Goal: Transaction & Acquisition: Purchase product/service

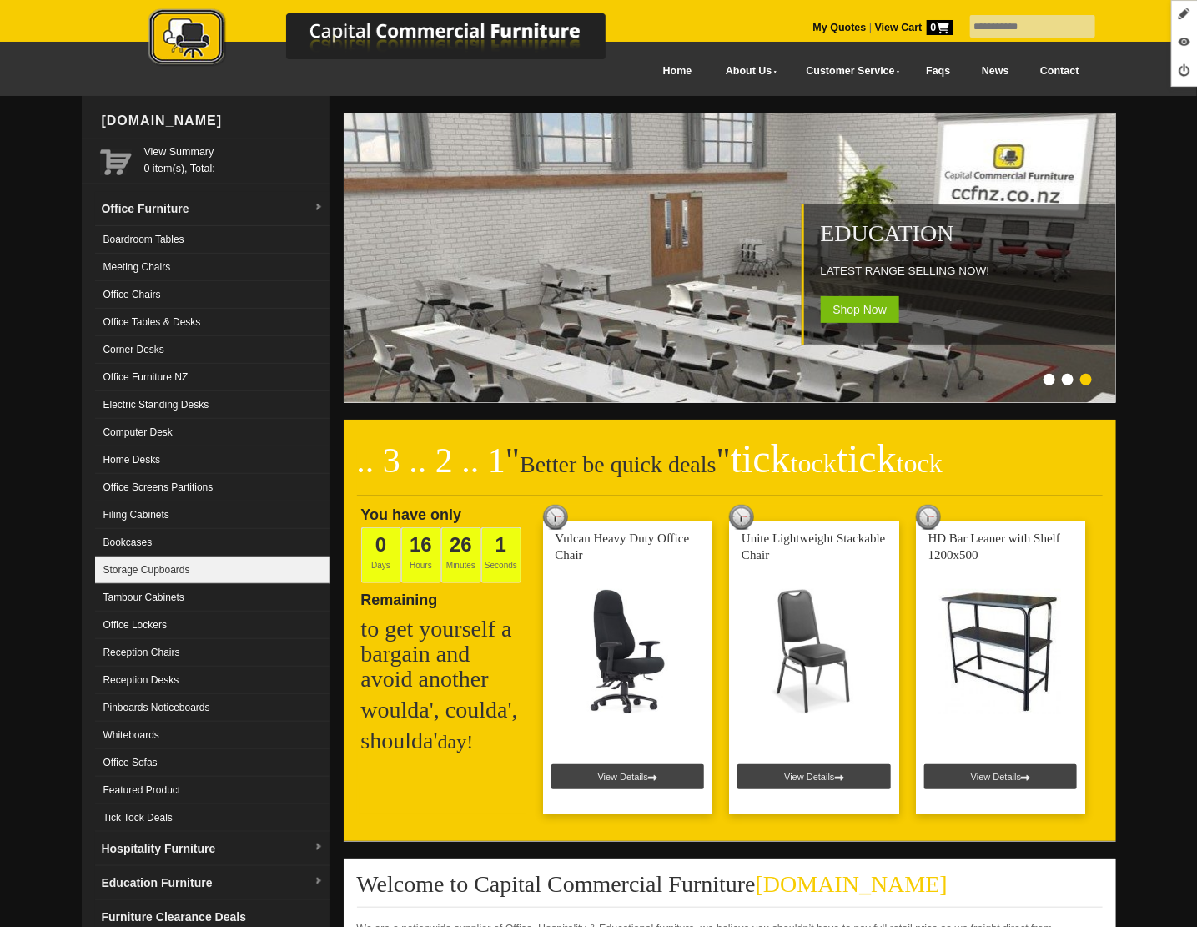
click at [227, 560] on link "Storage Cupboards" at bounding box center [212, 571] width 235 height 28
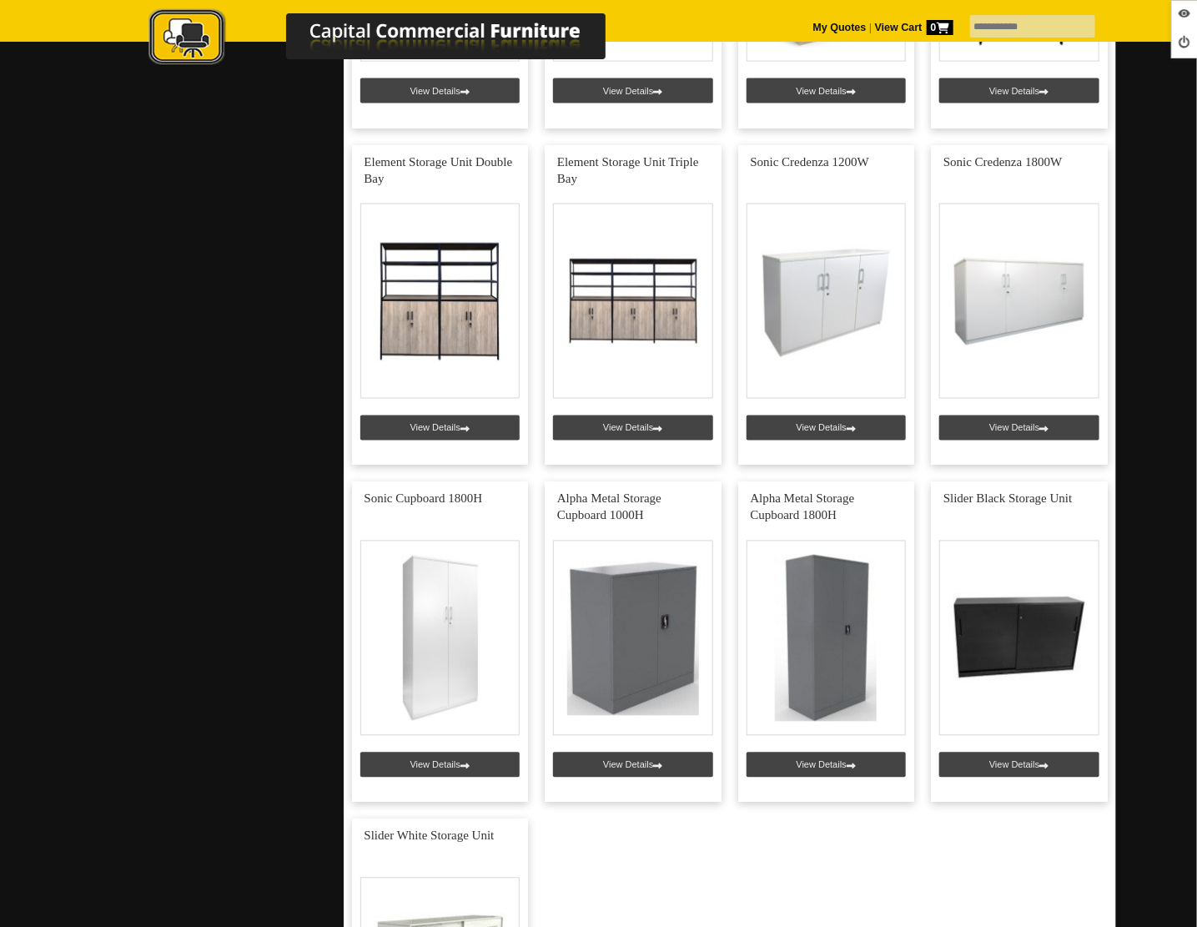
scroll to position [3753, 0]
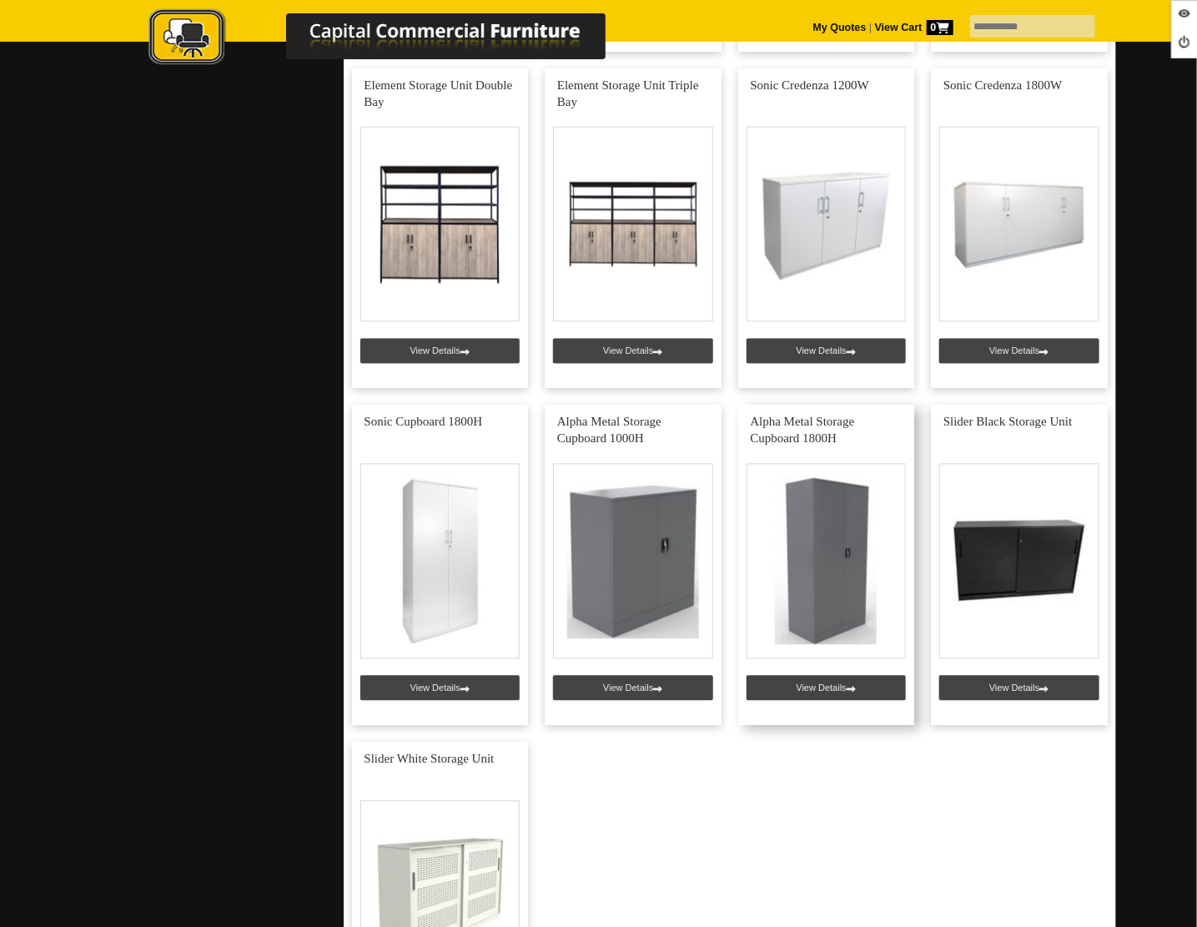
click at [832, 678] on link at bounding box center [826, 566] width 177 height 320
